Goal: Task Accomplishment & Management: Use online tool/utility

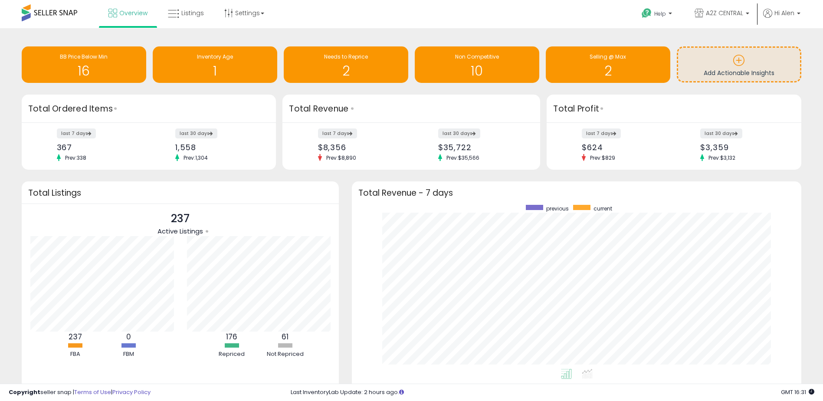
click at [58, 11] on span at bounding box center [50, 12] width 56 height 17
click at [49, 14] on span at bounding box center [50, 12] width 56 height 17
click at [52, 13] on span at bounding box center [50, 12] width 56 height 17
click at [189, 13] on span "Listings" at bounding box center [192, 13] width 23 height 9
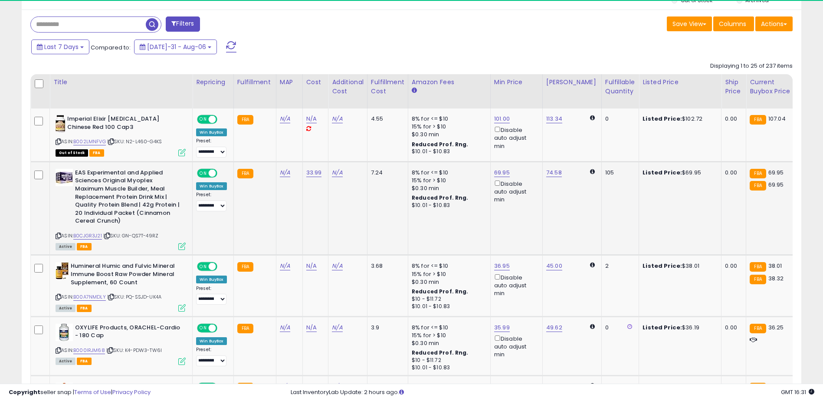
scroll to position [178, 452]
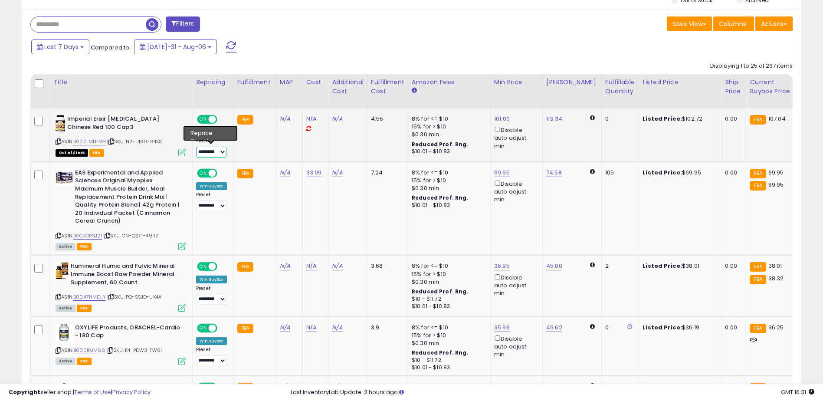
click at [222, 151] on select "**********" at bounding box center [211, 152] width 30 height 11
click at [412, 56] on div "Last 7 Days Compared to: [DATE]-31 - Aug-06" at bounding box center [314, 48] width 571 height 20
